Goal: Register for event/course

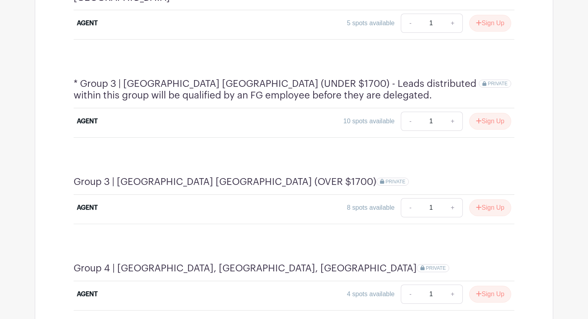
scroll to position [603, 0]
click at [487, 199] on button "Sign Up" at bounding box center [490, 207] width 42 height 17
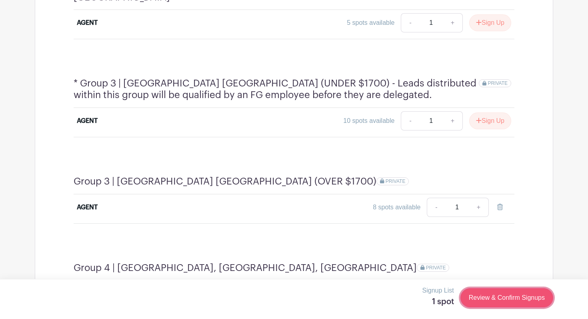
click at [495, 299] on link "Review & Confirm Signups" at bounding box center [506, 297] width 93 height 19
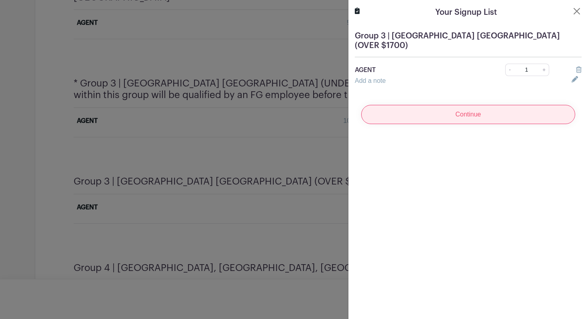
click at [432, 109] on input "Continue" at bounding box center [468, 114] width 214 height 19
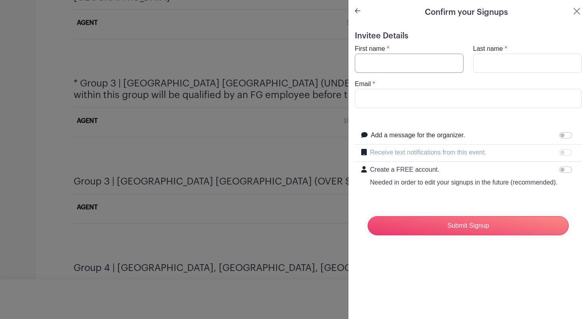
click at [384, 61] on input "First name" at bounding box center [409, 63] width 109 height 19
type input "[PERSON_NAME]"
type input "[PERSON_NAME][EMAIL_ADDRESS][PERSON_NAME][DOMAIN_NAME]"
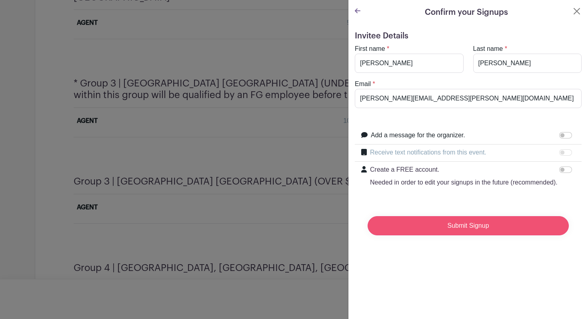
click at [449, 223] on input "Submit Signup" at bounding box center [468, 225] width 201 height 19
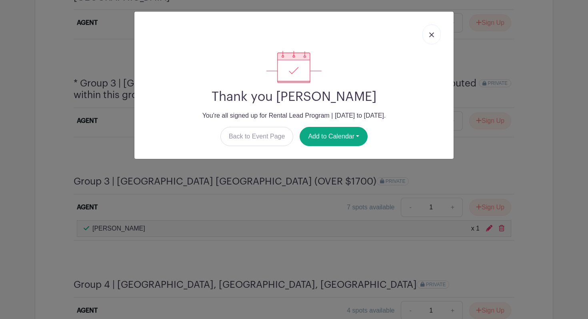
click at [430, 32] on link at bounding box center [431, 34] width 18 height 20
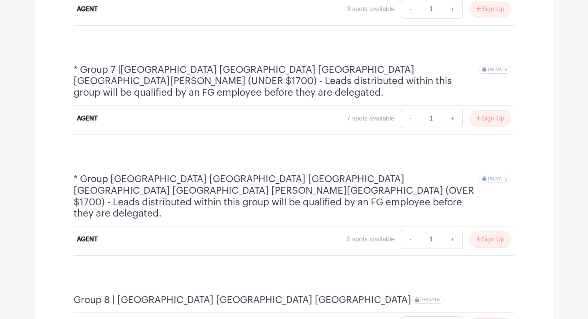
scroll to position [1113, 0]
click at [483, 230] on button "Sign Up" at bounding box center [490, 238] width 42 height 17
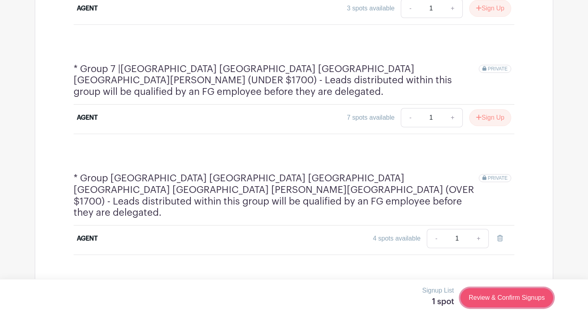
click at [483, 296] on link "Review & Confirm Signups" at bounding box center [506, 297] width 93 height 19
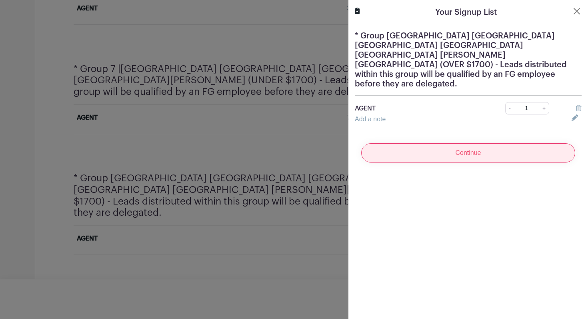
click at [428, 143] on input "Continue" at bounding box center [468, 152] width 214 height 19
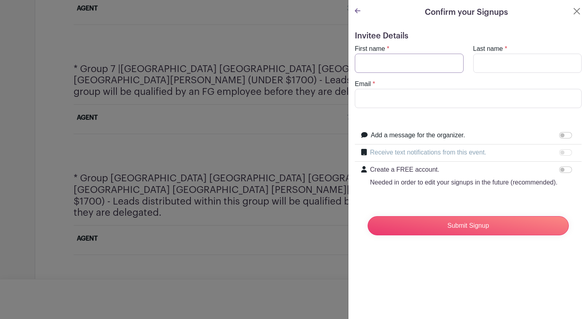
click at [396, 70] on input "First name" at bounding box center [409, 63] width 109 height 19
type input "[PERSON_NAME]"
type input "[PERSON_NAME][EMAIL_ADDRESS][PERSON_NAME][DOMAIN_NAME]"
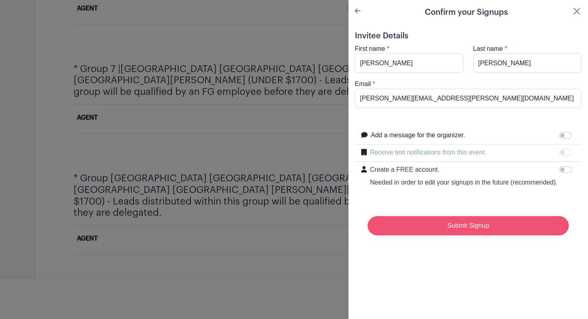
click at [447, 222] on input "Submit Signup" at bounding box center [468, 225] width 201 height 19
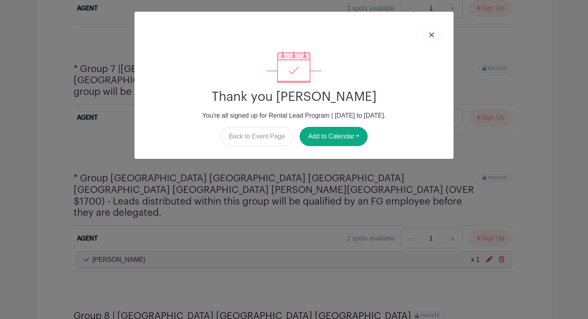
click at [430, 33] on img at bounding box center [431, 34] width 5 height 5
